Goal: Transaction & Acquisition: Obtain resource

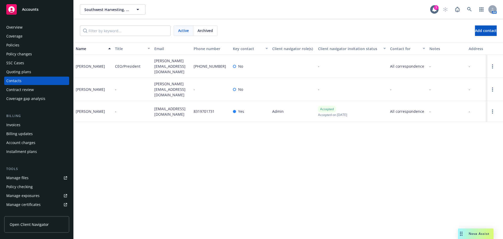
click at [293, 26] on div "Active Archived Add contact" at bounding box center [288, 30] width 417 height 10
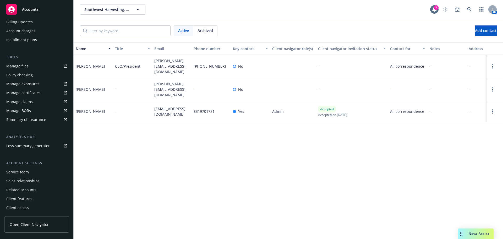
click at [19, 78] on div "Policy checking" at bounding box center [19, 75] width 26 height 8
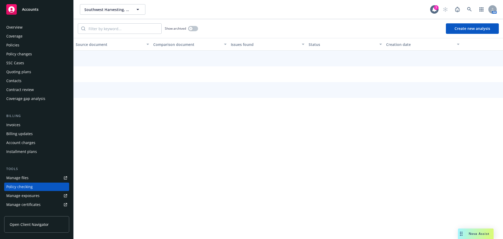
scroll to position [59, 0]
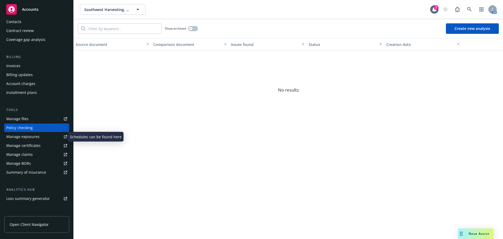
click at [20, 139] on div "Manage exposures" at bounding box center [22, 136] width 33 height 8
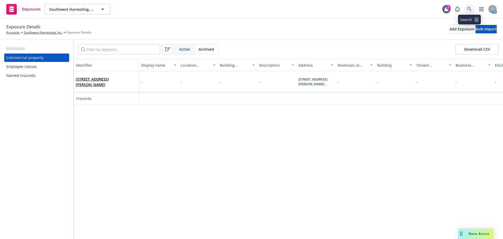
click at [467, 10] on icon at bounding box center [469, 9] width 5 height 5
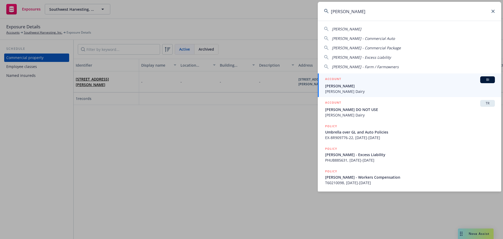
type input "tony sousa"
click at [341, 84] on span "Tony Sousa" at bounding box center [410, 86] width 170 height 6
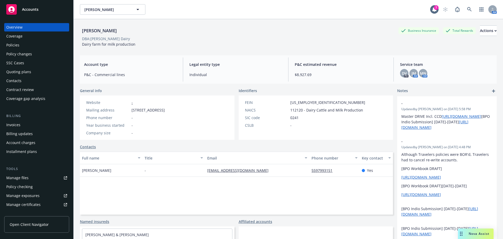
click at [32, 196] on div "Manage exposures" at bounding box center [22, 195] width 33 height 8
click at [34, 79] on div "Contacts" at bounding box center [36, 81] width 61 height 8
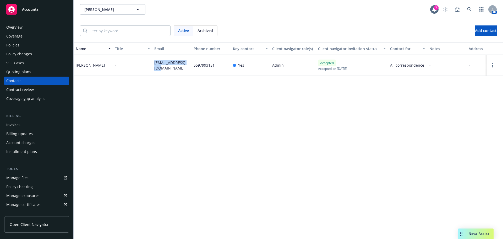
drag, startPoint x: 164, startPoint y: 70, endPoint x: 152, endPoint y: 62, distance: 14.5
click at [152, 62] on div "James Sousa - jamesfarm@mail.com 5597993151 Yes Admin Accepted Accepted on Nove…" at bounding box center [289, 65] width 430 height 21
copy div "[EMAIL_ADDRESS][DOMAIN_NAME]"
click at [33, 70] on div "Quoting plans" at bounding box center [36, 72] width 61 height 8
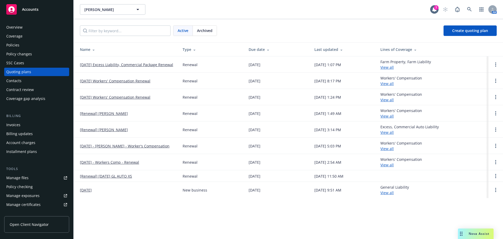
click at [117, 64] on link "10/13/25 Excess Liability, Commercial Package Renewal" at bounding box center [126, 65] width 93 height 6
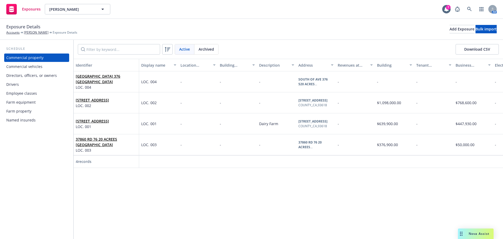
click at [24, 86] on div "Drivers" at bounding box center [36, 84] width 61 height 8
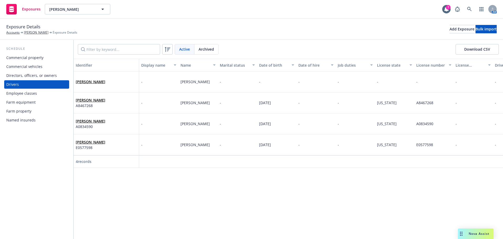
click at [468, 50] on button "Download CSV" at bounding box center [477, 49] width 43 height 10
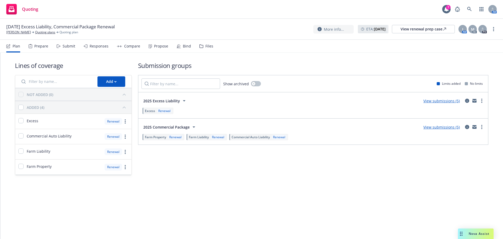
click at [165, 44] on div "Propose" at bounding box center [161, 46] width 14 height 4
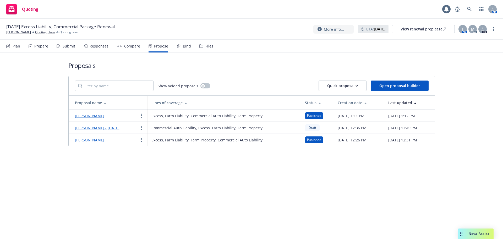
click at [87, 119] on div "Tony Sousa" at bounding box center [89, 115] width 29 height 6
click at [87, 118] on link "Tony Sousa" at bounding box center [89, 115] width 29 height 5
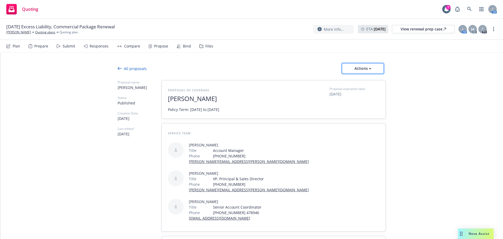
click at [356, 71] on div "Actions" at bounding box center [363, 68] width 25 height 10
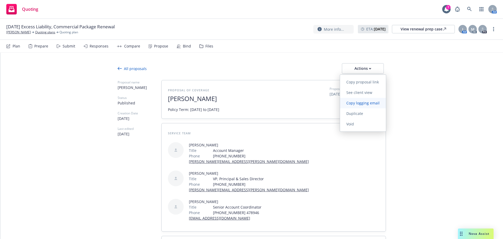
click at [367, 103] on span "Copy logging email" at bounding box center [363, 102] width 46 height 5
type textarea "x"
click at [17, 33] on link "[PERSON_NAME]" at bounding box center [18, 32] width 25 height 5
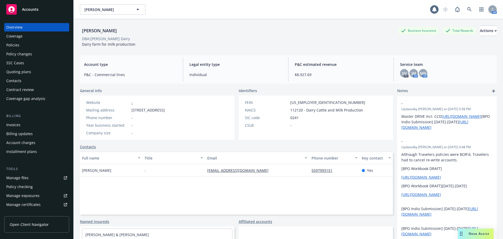
click at [39, 84] on div "Contacts" at bounding box center [36, 81] width 61 height 8
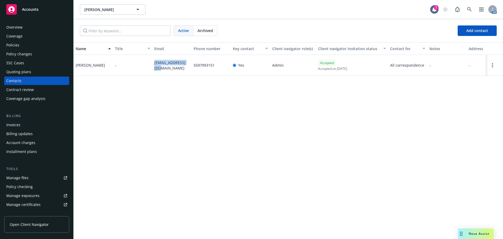
drag, startPoint x: 159, startPoint y: 68, endPoint x: 153, endPoint y: 61, distance: 9.1
click at [153, 61] on div "[EMAIL_ADDRESS][DOMAIN_NAME]" at bounding box center [171, 65] width 39 height 21
copy span "[EMAIL_ADDRESS][DOMAIN_NAME]"
